Goal: Navigation & Orientation: Go to known website

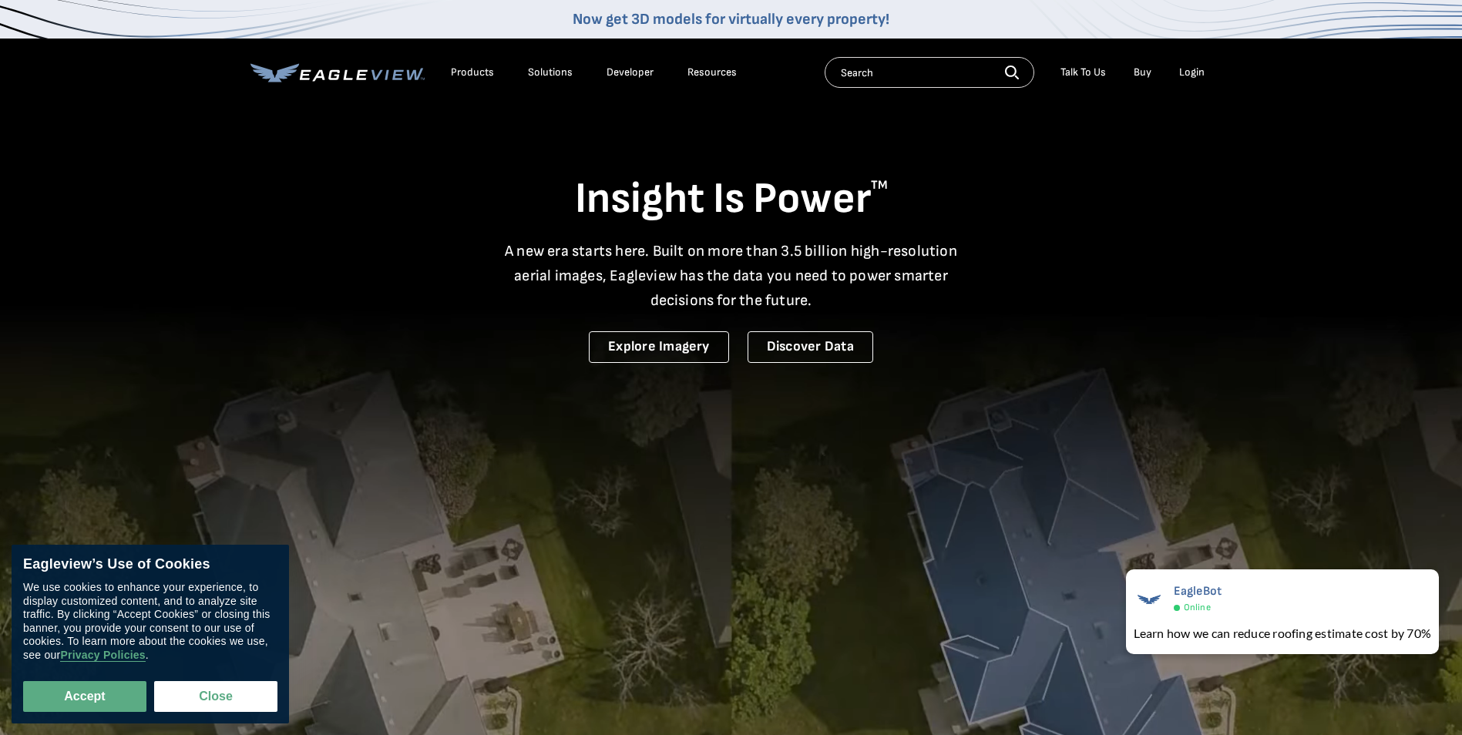
click at [1195, 69] on div "Login" at bounding box center [1191, 73] width 25 height 14
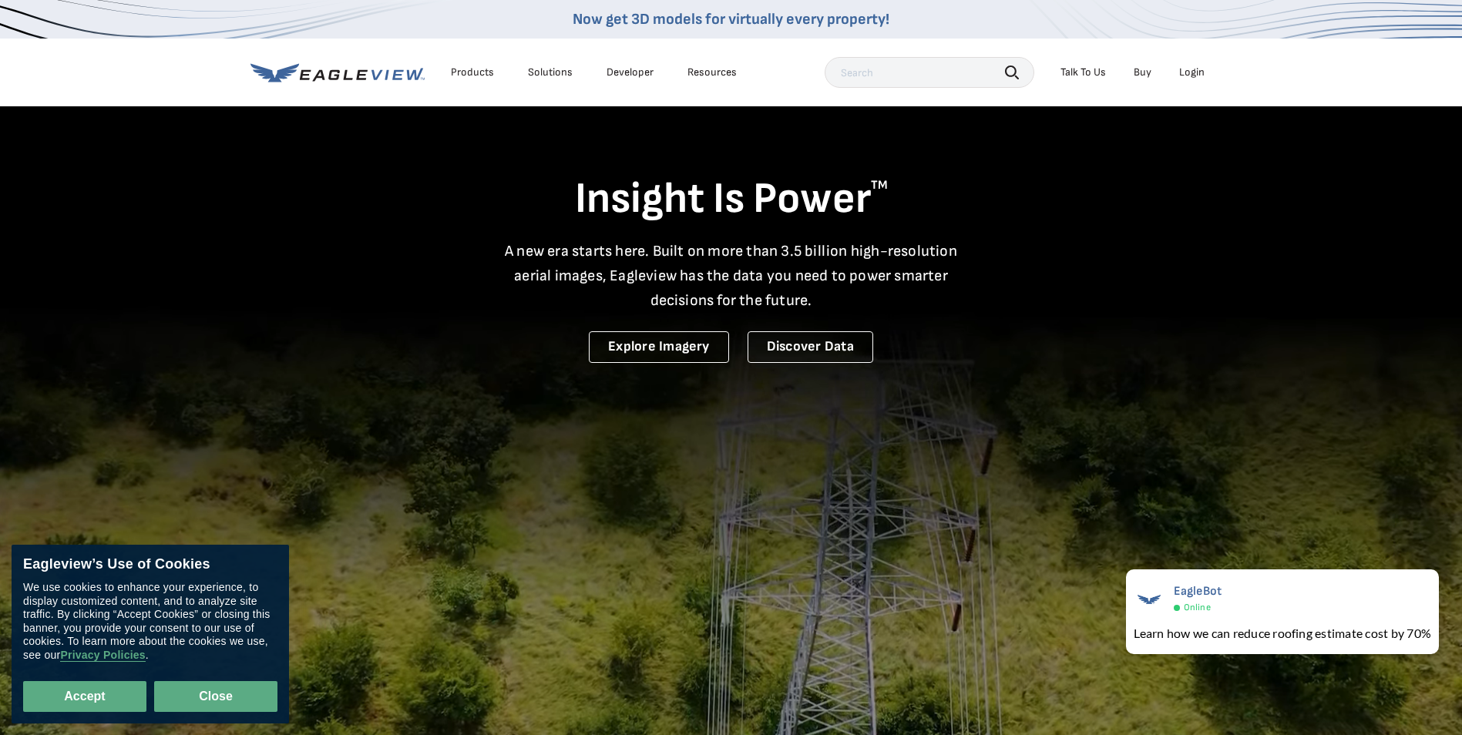
click at [180, 700] on button "Close" at bounding box center [215, 696] width 123 height 31
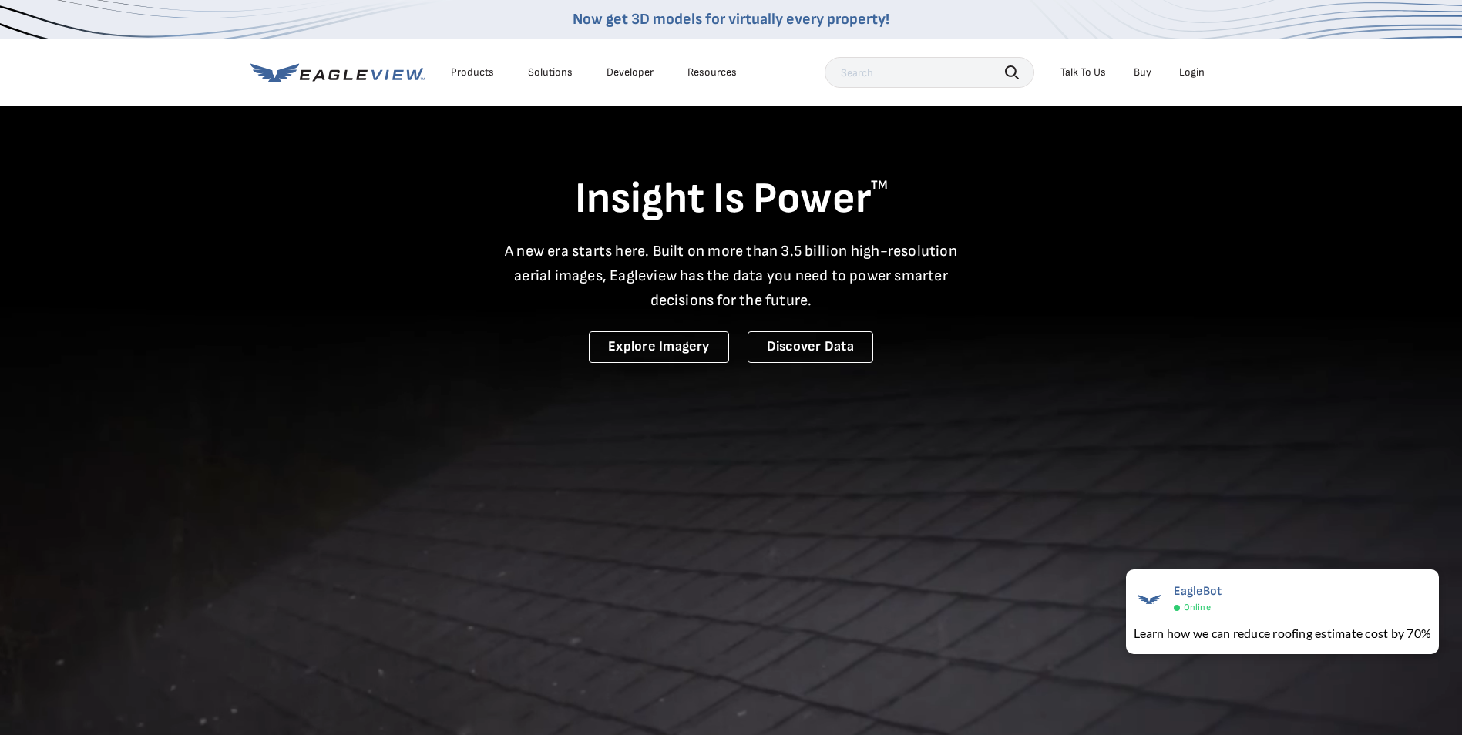
click at [1193, 70] on div "Login" at bounding box center [1191, 73] width 25 height 14
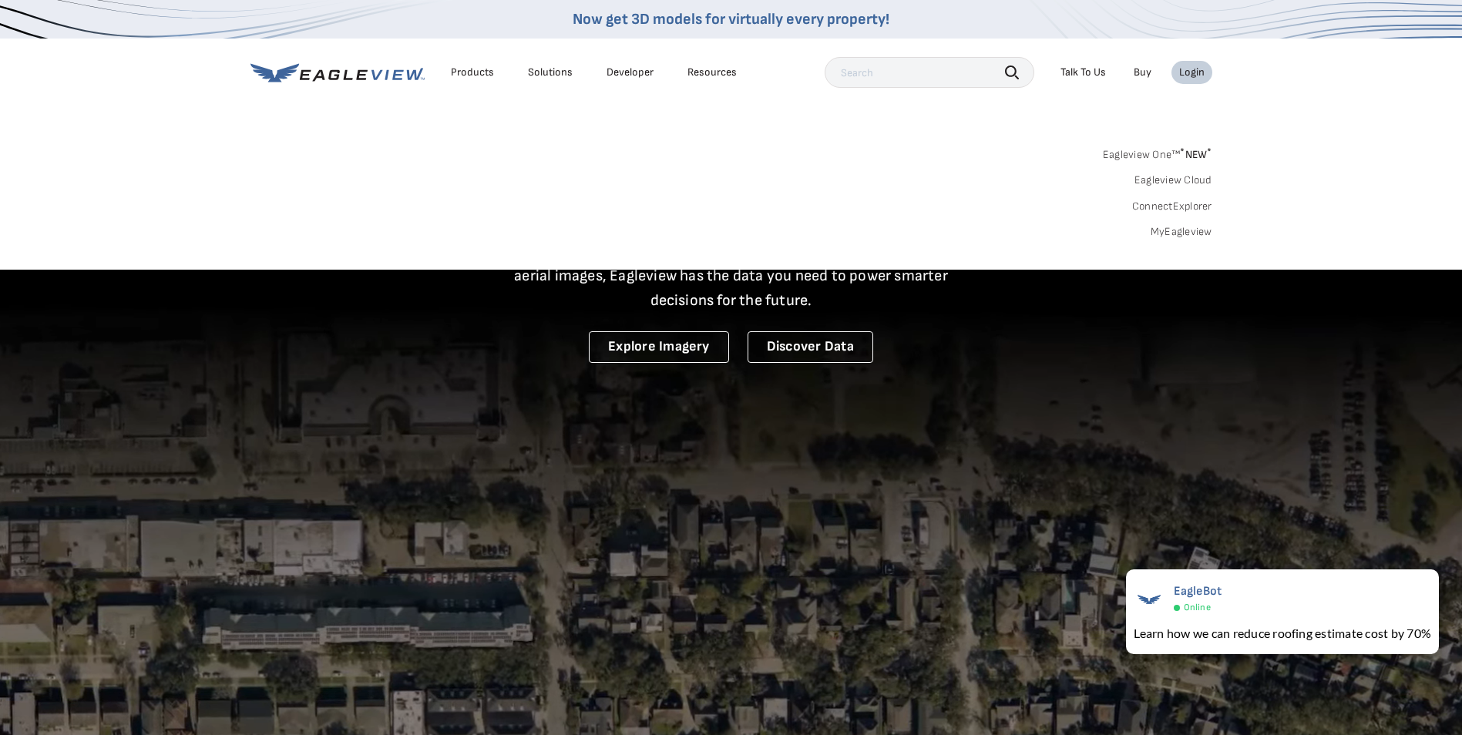
click at [1166, 150] on link "Eagleview One™ * NEW *" at bounding box center [1157, 152] width 109 height 18
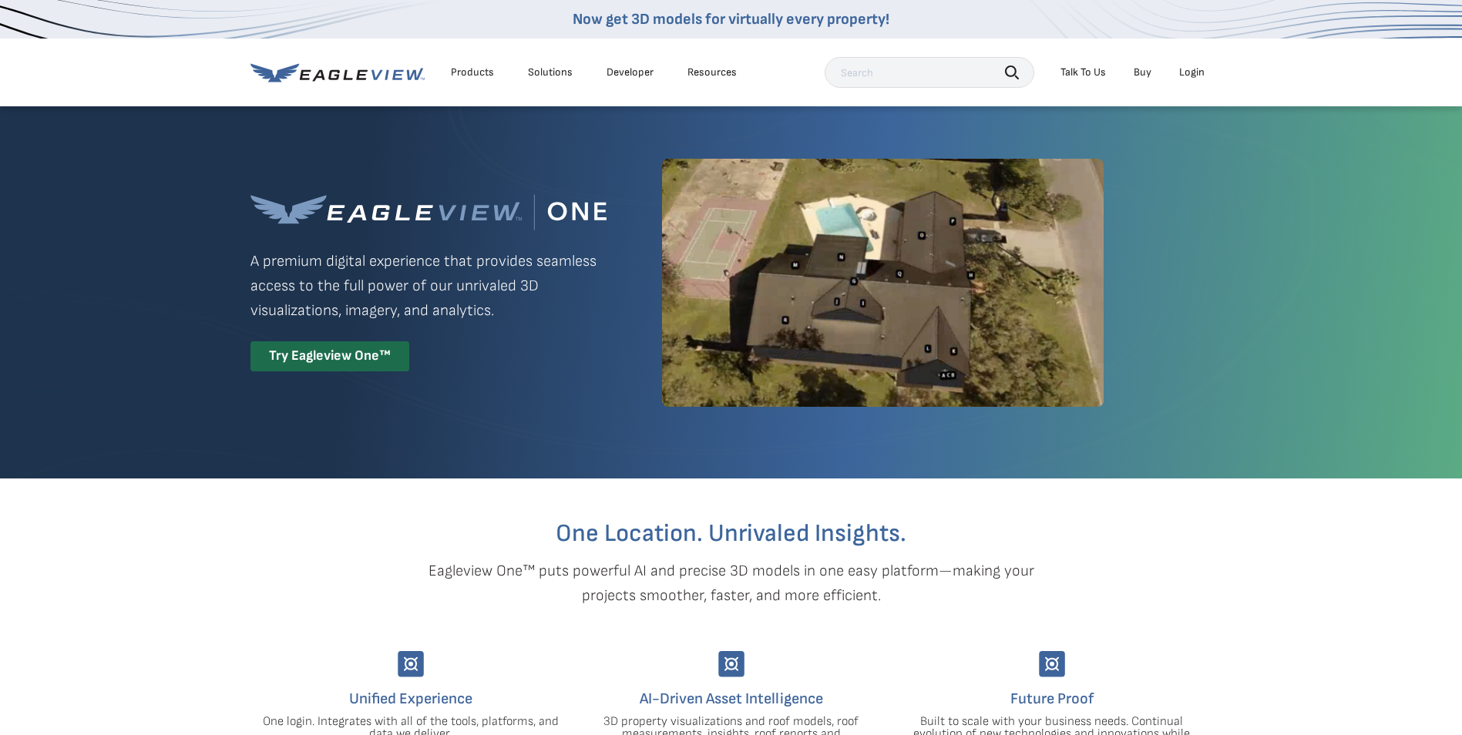
click at [1198, 72] on div "Login" at bounding box center [1191, 73] width 25 height 14
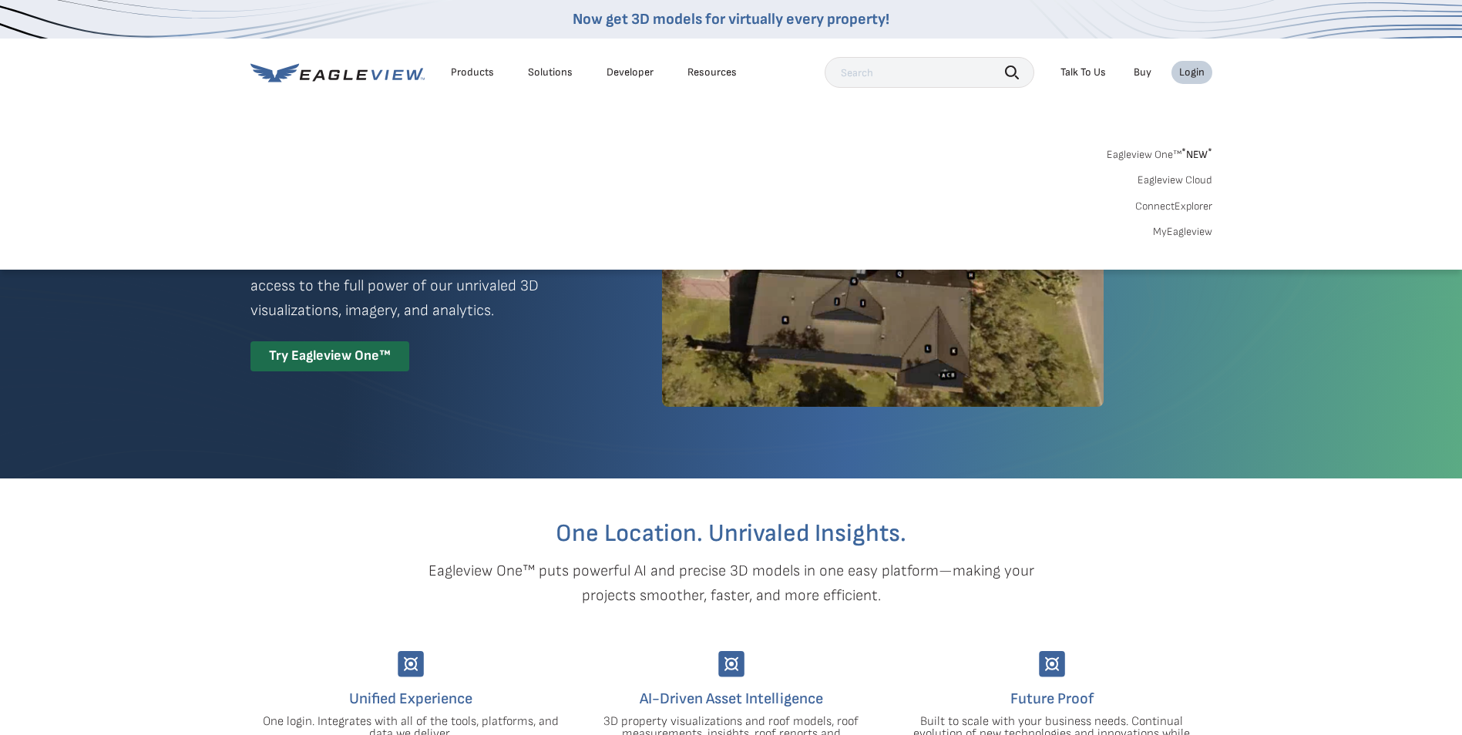
click at [1167, 233] on link "MyEagleview" at bounding box center [1182, 232] width 59 height 14
